Goal: Navigation & Orientation: Go to known website

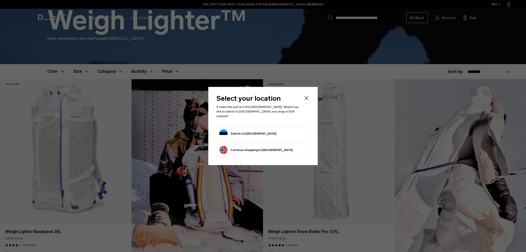
click at [251, 131] on button "Switch to Estonia" at bounding box center [247, 134] width 57 height 8
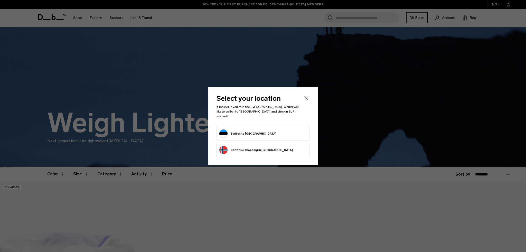
click at [304, 98] on div "Select your location It looks like you're in the Estonia. Would you like to swi…" at bounding box center [262, 126] width 109 height 78
click at [309, 101] on icon "Close" at bounding box center [306, 98] width 6 height 6
